Goal: Navigation & Orientation: Find specific page/section

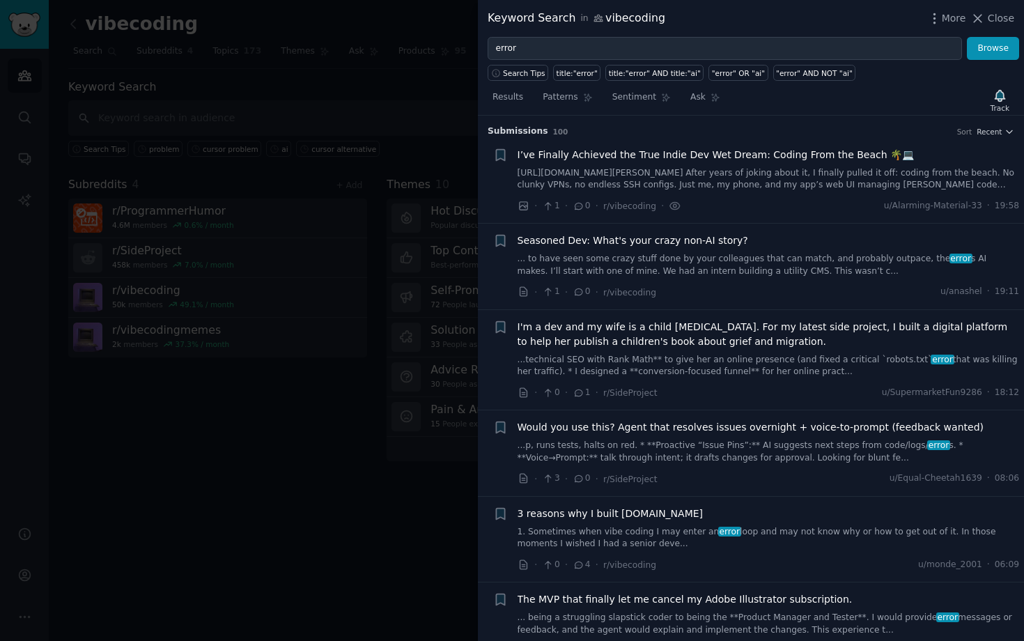
scroll to position [577, 0]
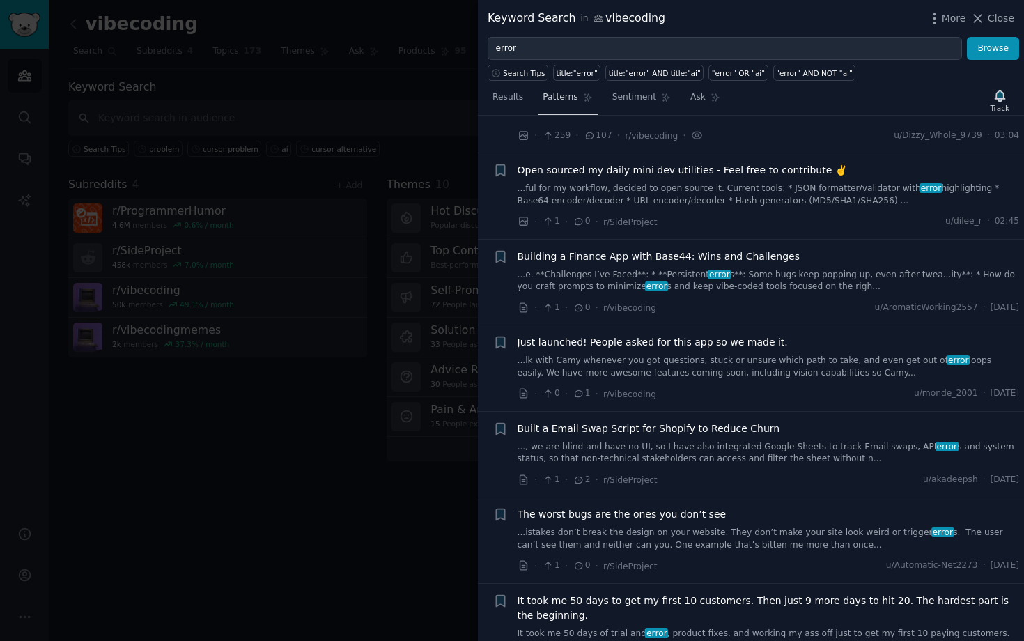
click at [567, 97] on span "Patterns" at bounding box center [560, 97] width 35 height 13
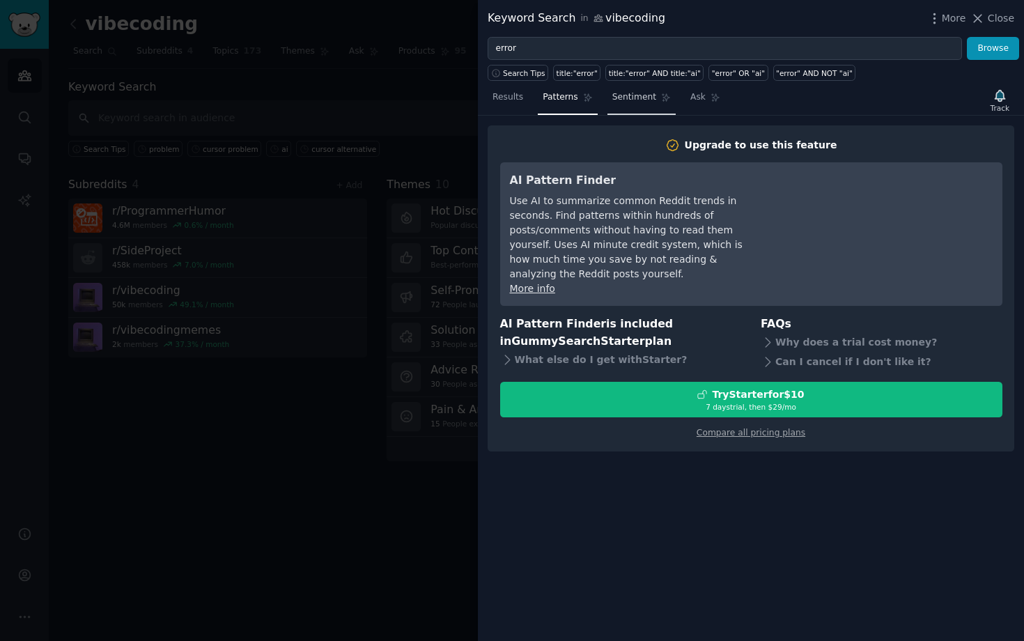
click at [643, 96] on span "Sentiment" at bounding box center [634, 97] width 44 height 13
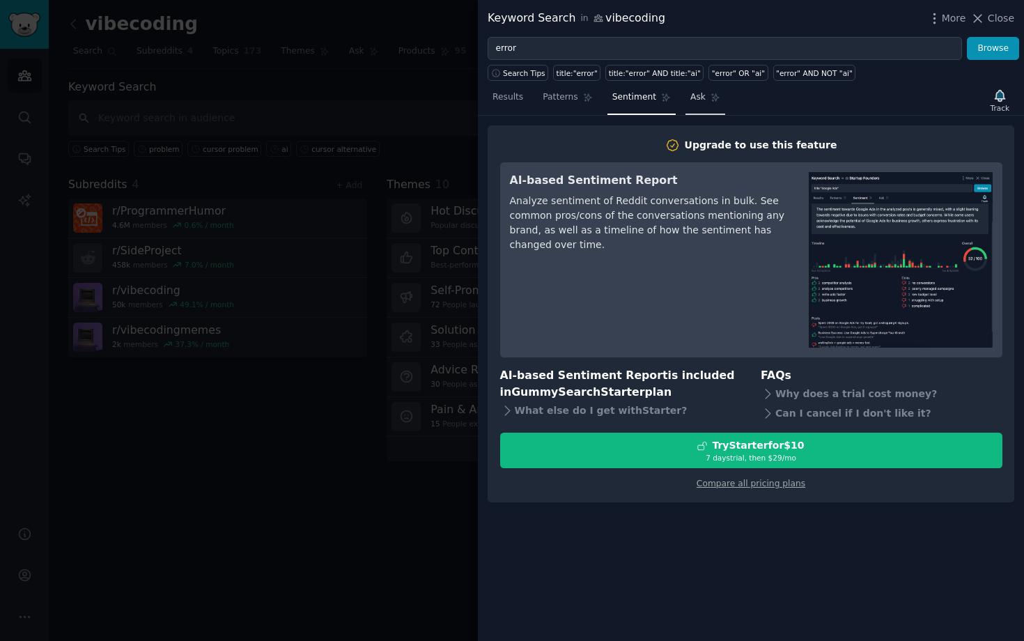
click at [696, 95] on span "Ask" at bounding box center [697, 97] width 15 height 13
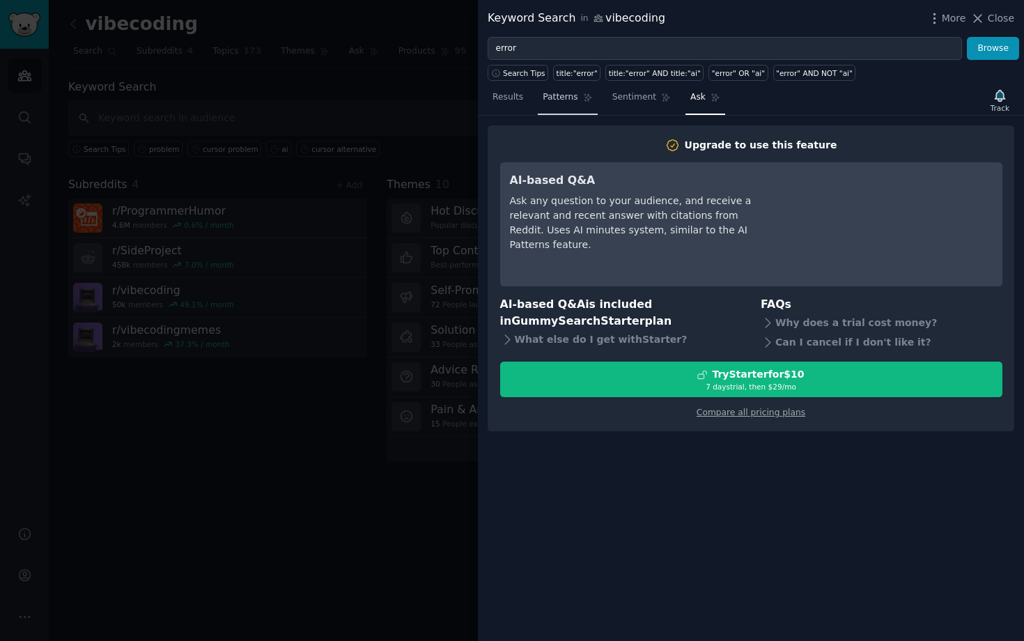
click at [567, 95] on span "Patterns" at bounding box center [560, 97] width 35 height 13
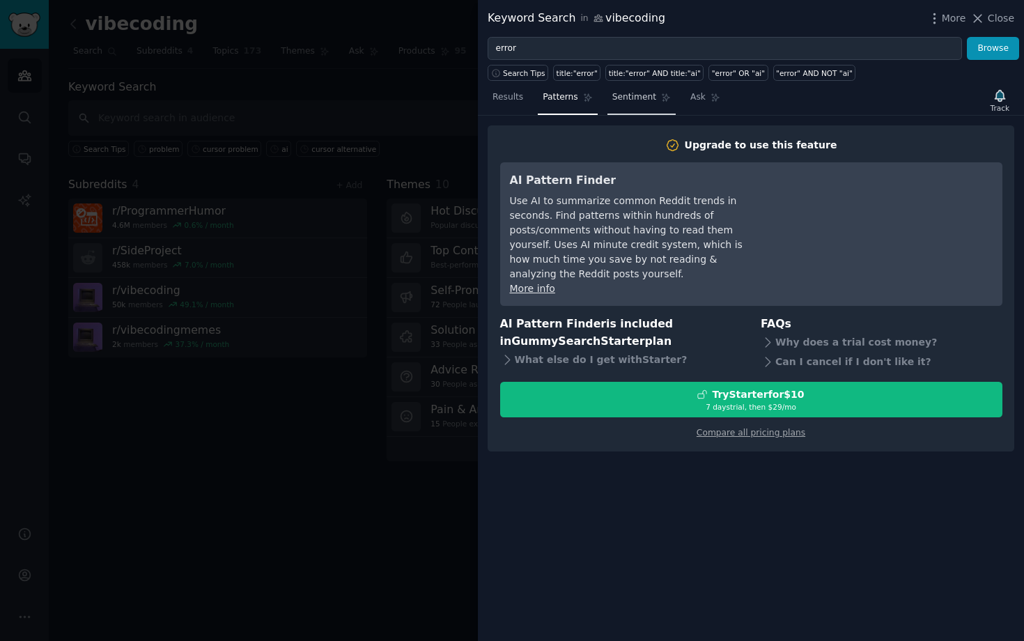
click at [623, 100] on span "Sentiment" at bounding box center [634, 97] width 44 height 13
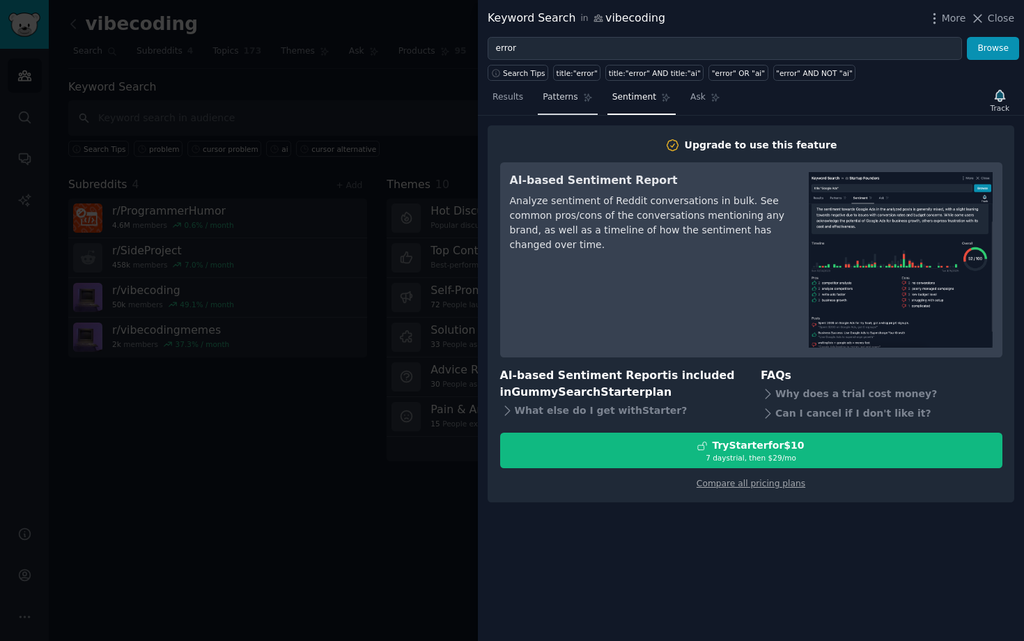
click at [568, 101] on span "Patterns" at bounding box center [560, 97] width 35 height 13
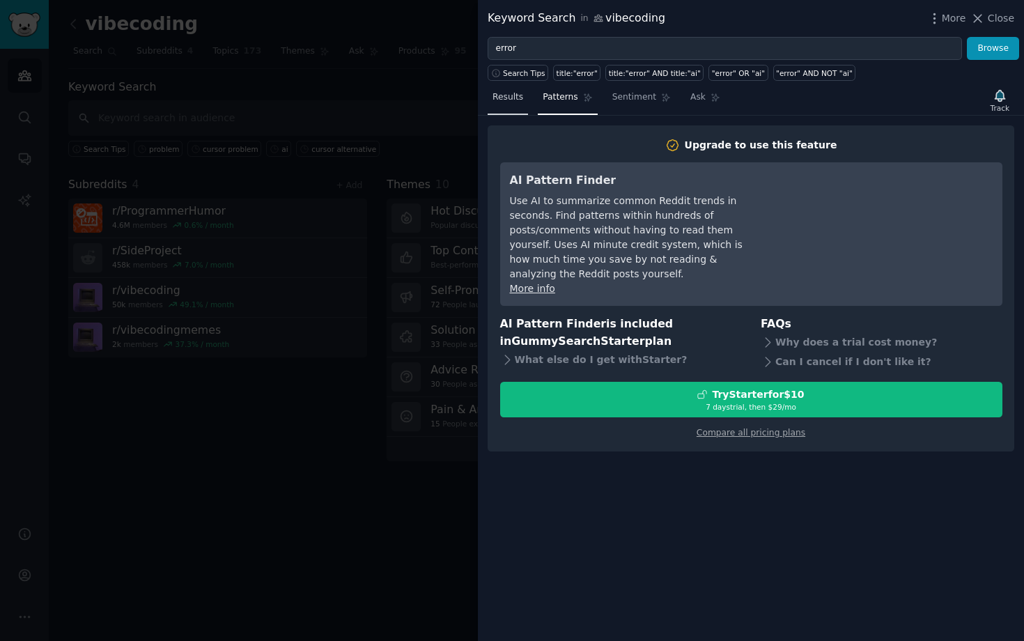
click at [510, 100] on span "Results" at bounding box center [507, 97] width 31 height 13
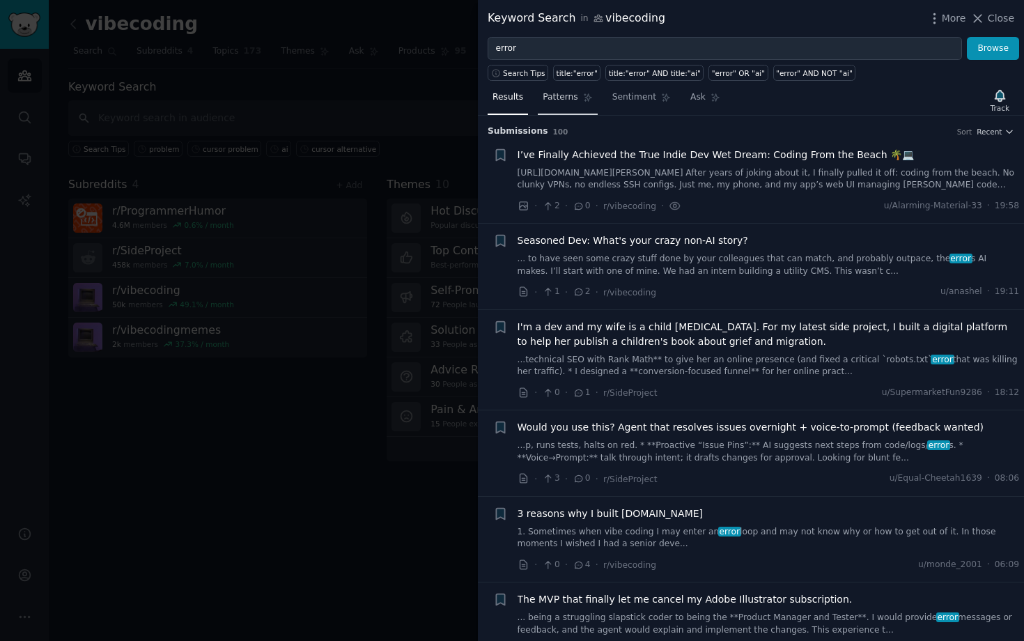
click at [566, 99] on span "Patterns" at bounding box center [560, 97] width 35 height 13
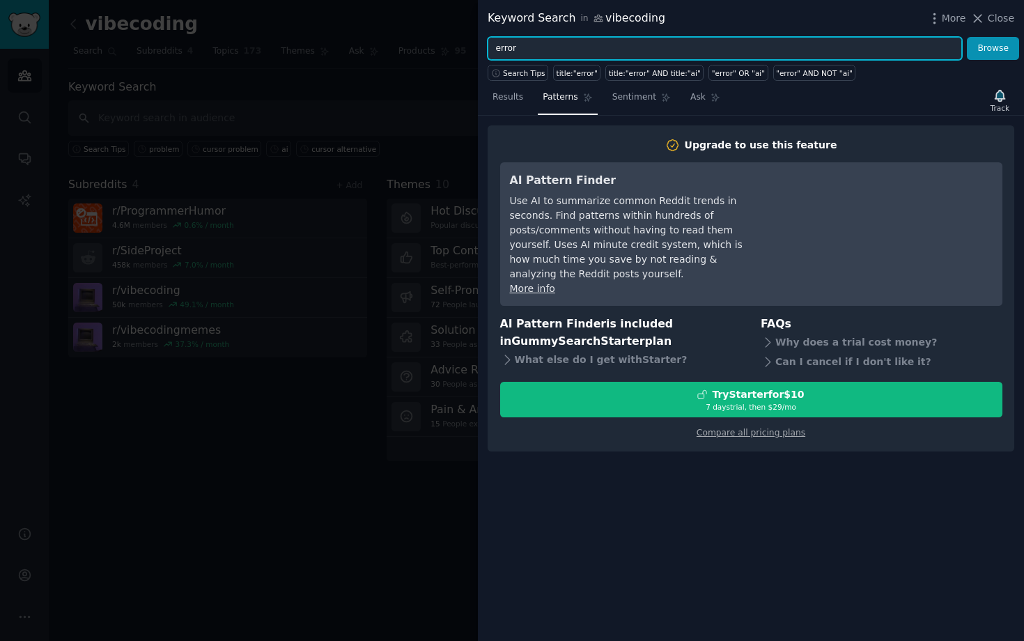
drag, startPoint x: 537, startPoint y: 49, endPoint x: 476, endPoint y: 49, distance: 61.3
click at [476, 49] on div "Keyword Search in vibecoding More Close error Browse Search Tips title:"error" …" at bounding box center [512, 320] width 1024 height 641
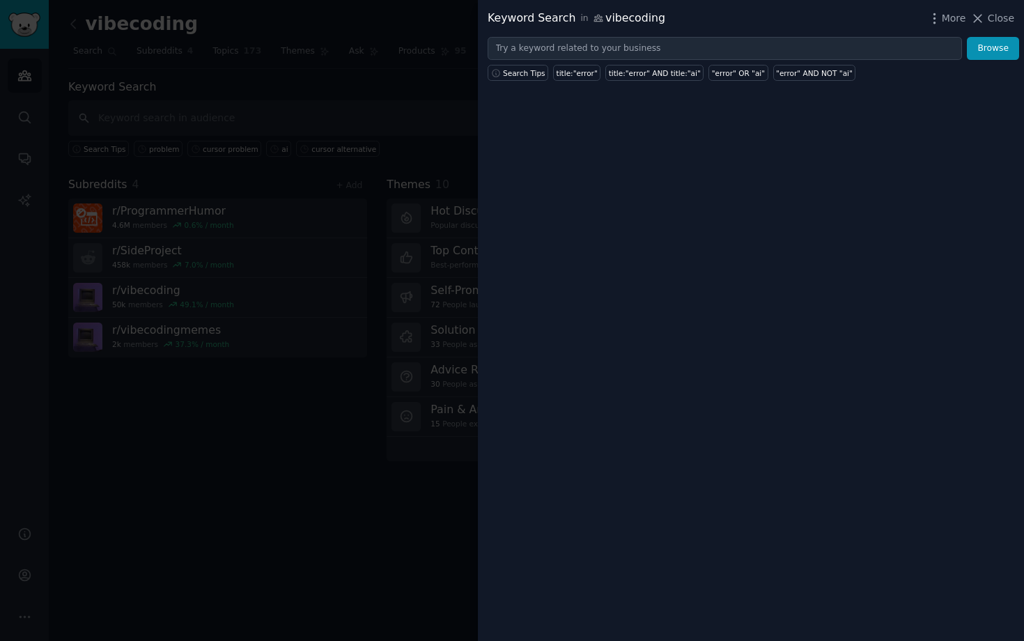
click at [485, 51] on div "Browse" at bounding box center [751, 49] width 546 height 24
click at [439, 87] on div at bounding box center [512, 320] width 1024 height 641
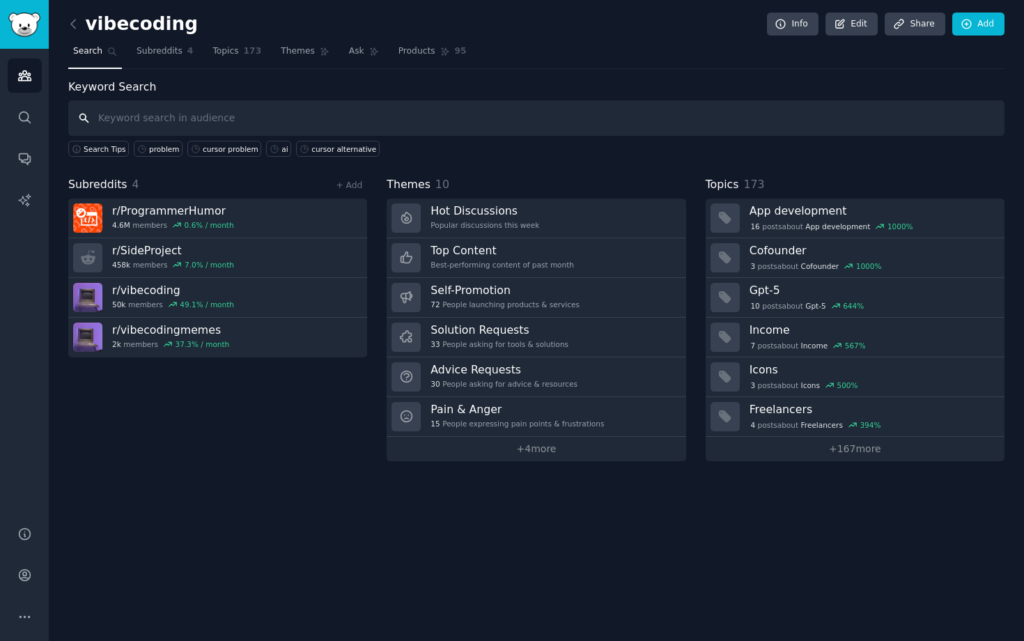
click at [339, 110] on input "text" at bounding box center [536, 118] width 936 height 36
click at [158, 116] on input "text" at bounding box center [536, 118] width 936 height 36
click at [73, 24] on icon at bounding box center [73, 24] width 15 height 15
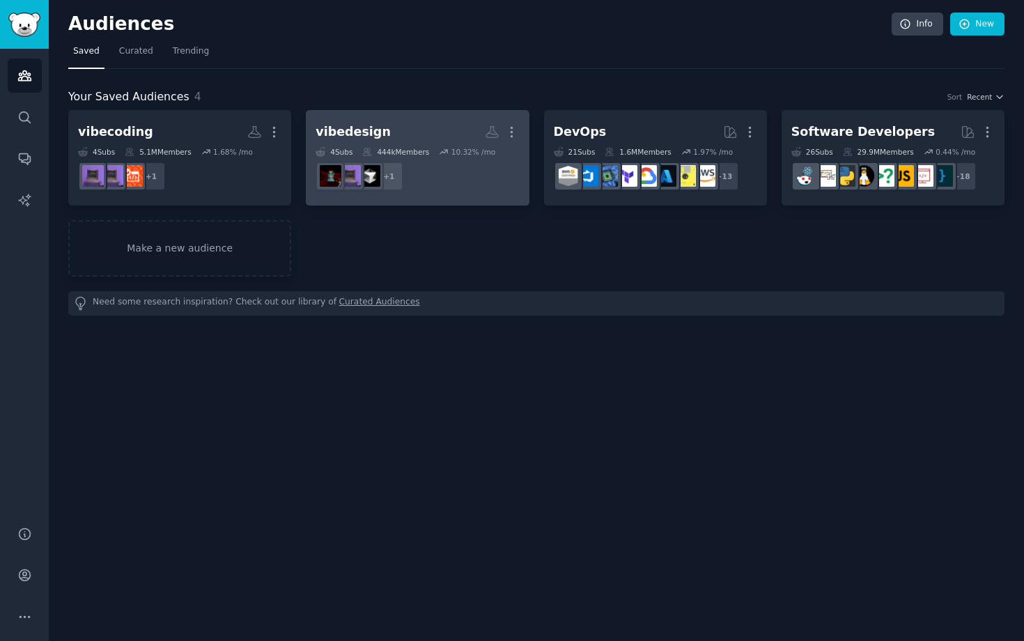
click at [348, 130] on div "vibedesign" at bounding box center [353, 131] width 75 height 17
